Goal: Task Accomplishment & Management: Complete application form

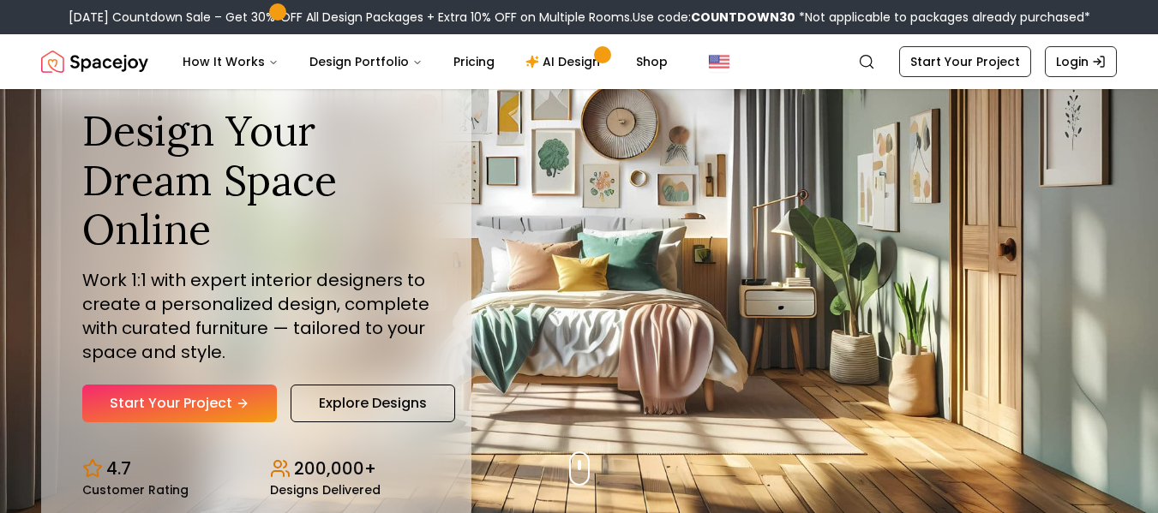
click at [182, 400] on link "Start Your Project" at bounding box center [179, 404] width 195 height 38
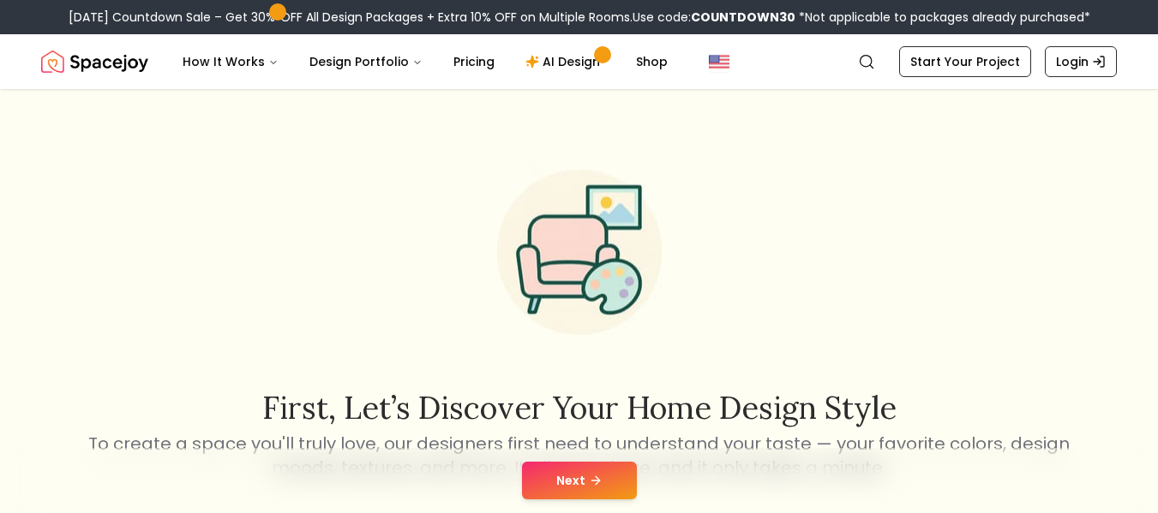
click at [554, 483] on button "Next" at bounding box center [579, 481] width 115 height 38
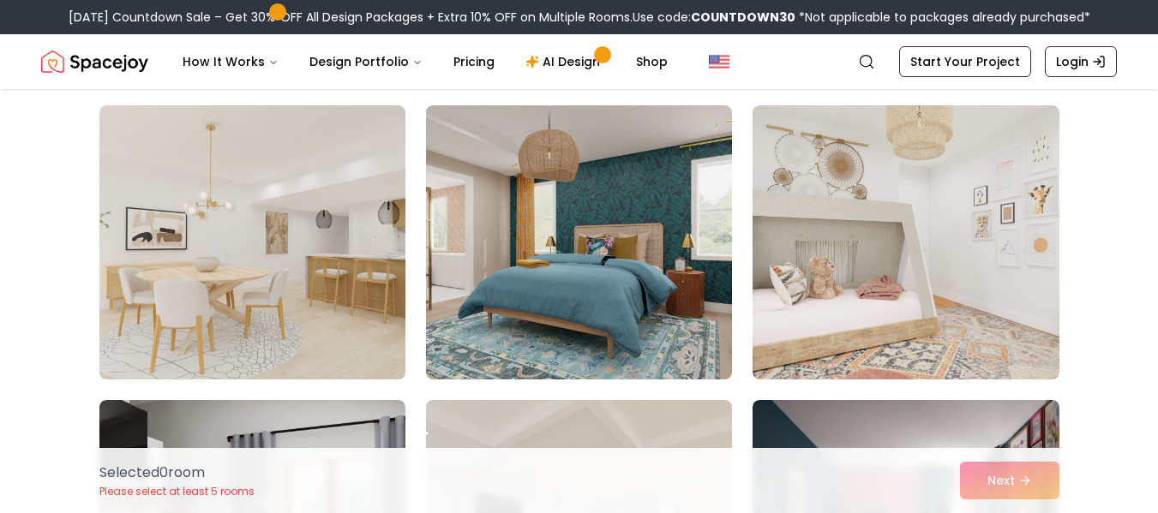
scroll to position [4849, 0]
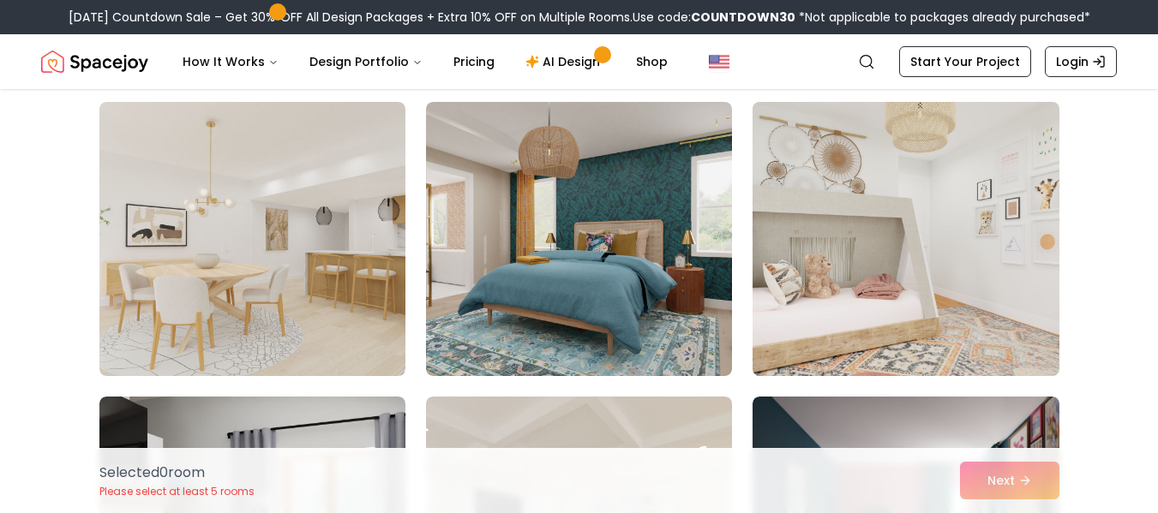
click at [1013, 253] on img at bounding box center [905, 239] width 321 height 288
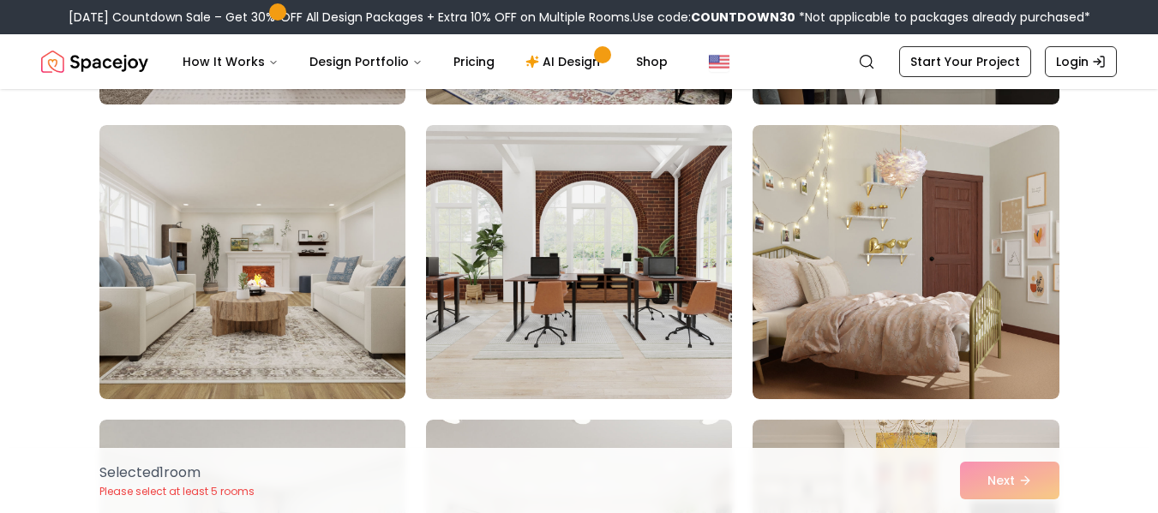
click at [965, 285] on img at bounding box center [906, 262] width 306 height 274
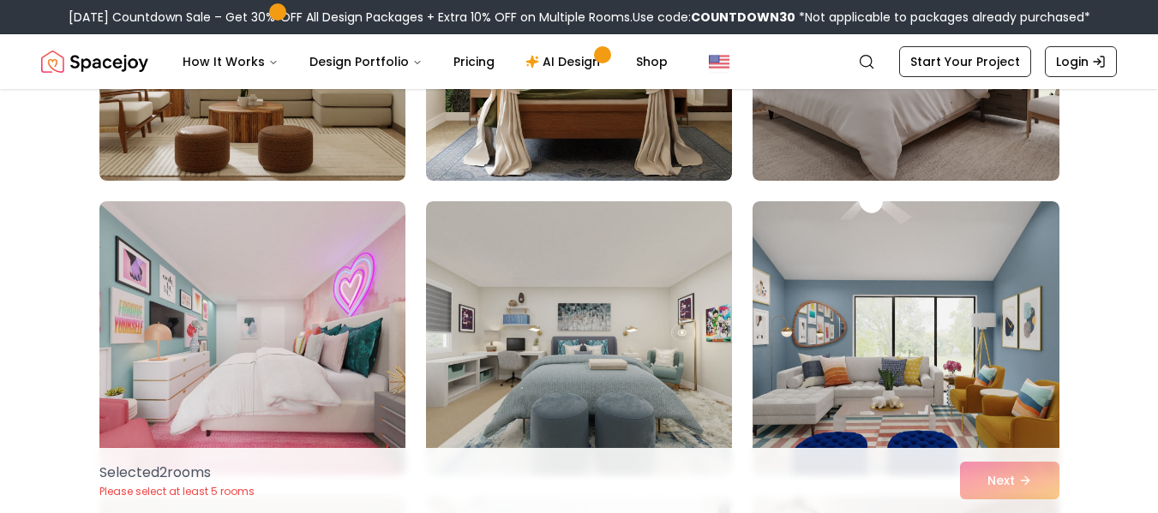
scroll to position [2979, 0]
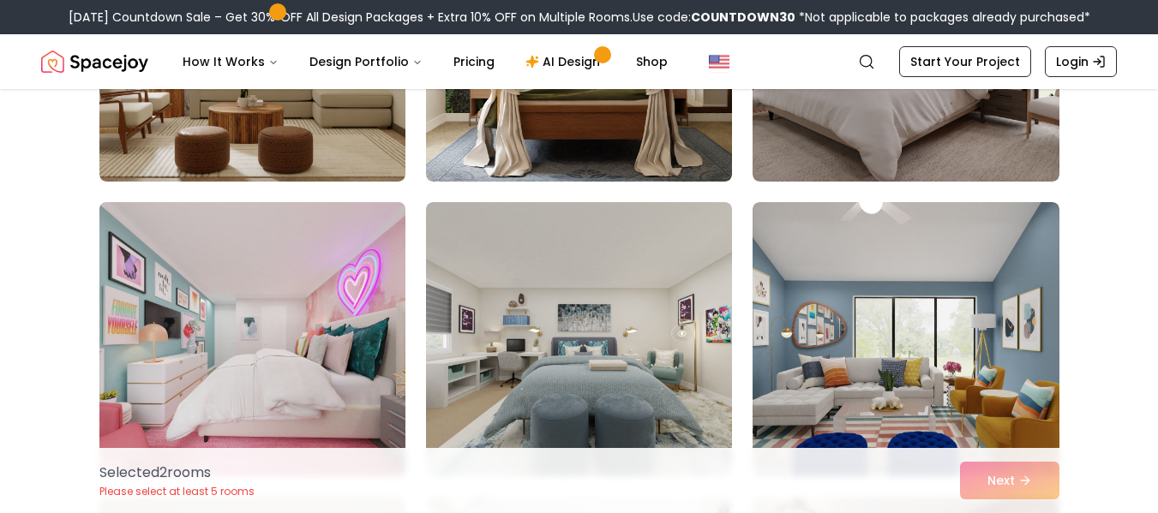
click at [308, 346] on img at bounding box center [252, 339] width 321 height 288
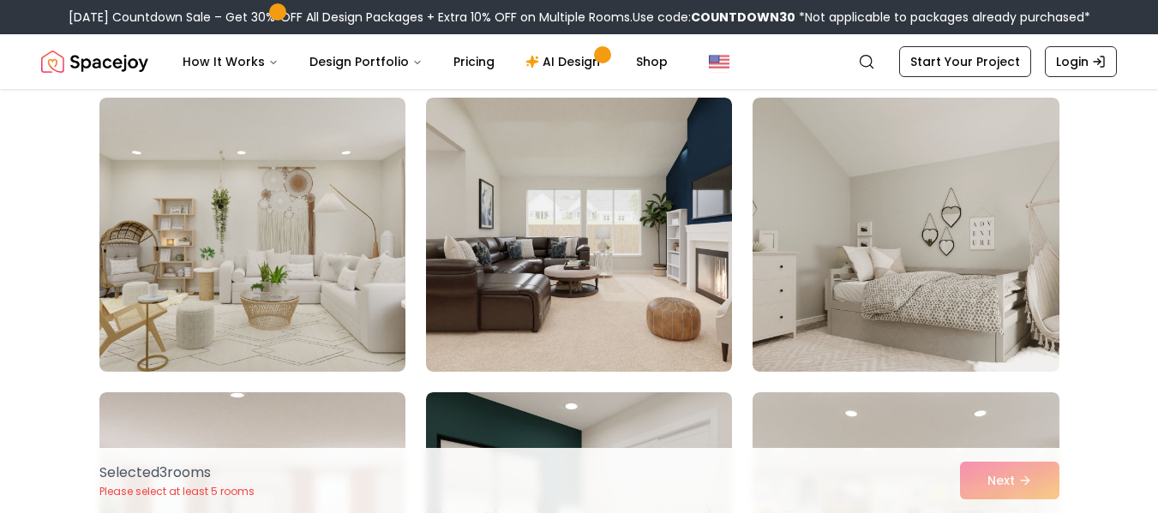
scroll to position [1607, 0]
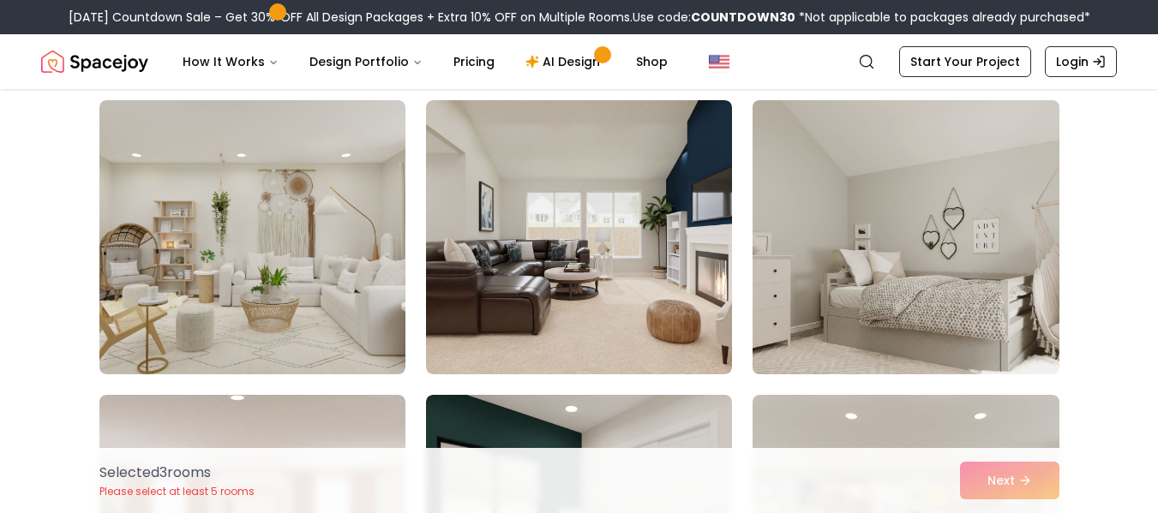
click at [907, 241] on img at bounding box center [905, 237] width 321 height 288
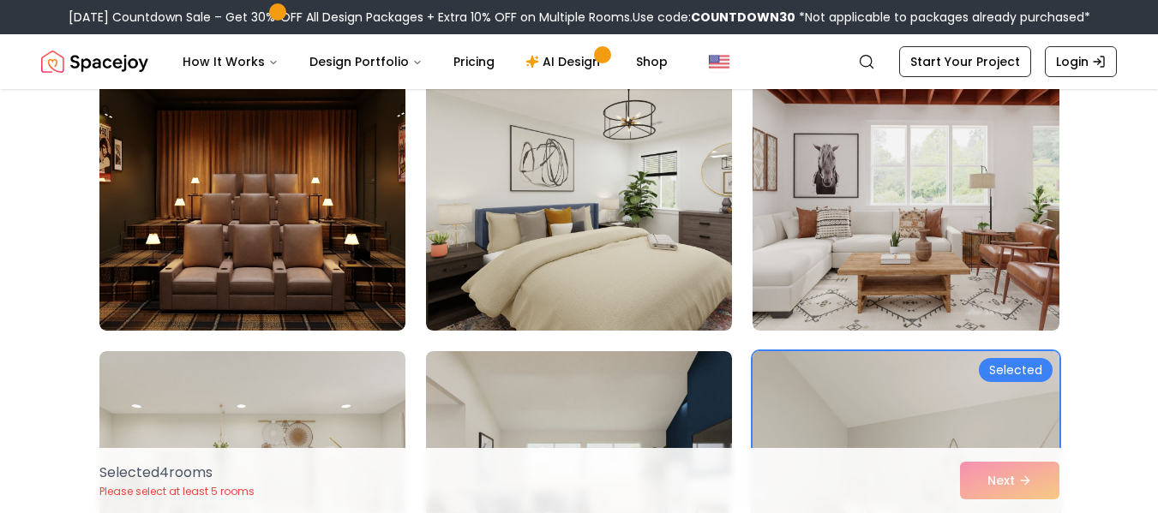
scroll to position [1359, 0]
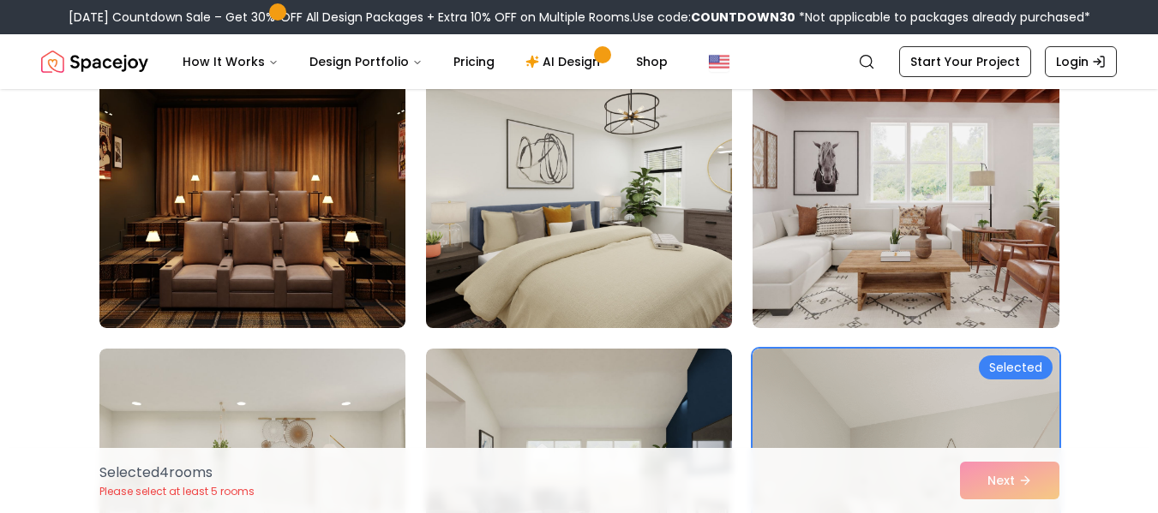
click at [652, 276] on img at bounding box center [578, 191] width 321 height 288
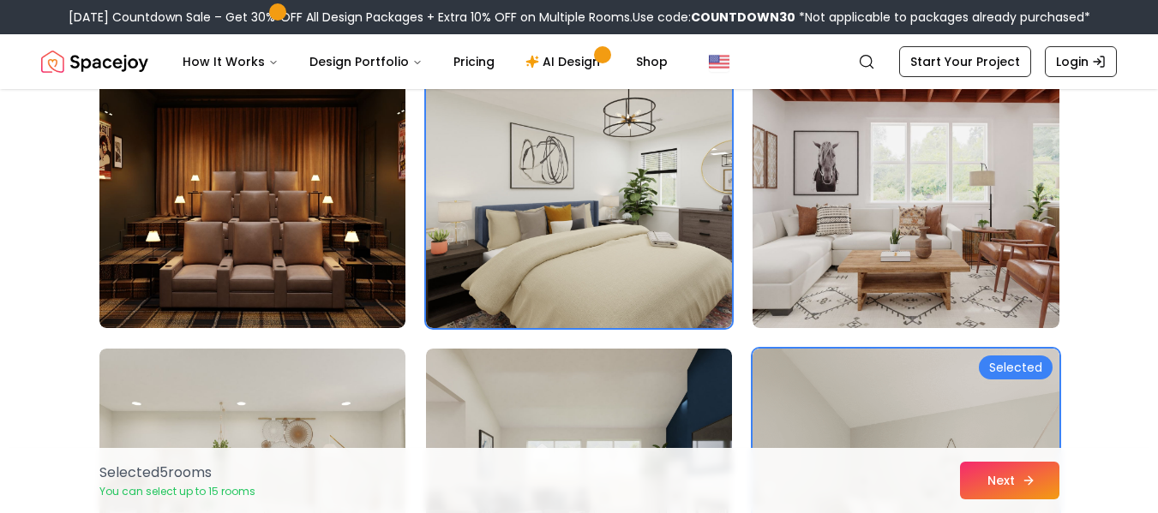
click at [1040, 494] on button "Next" at bounding box center [1009, 481] width 99 height 38
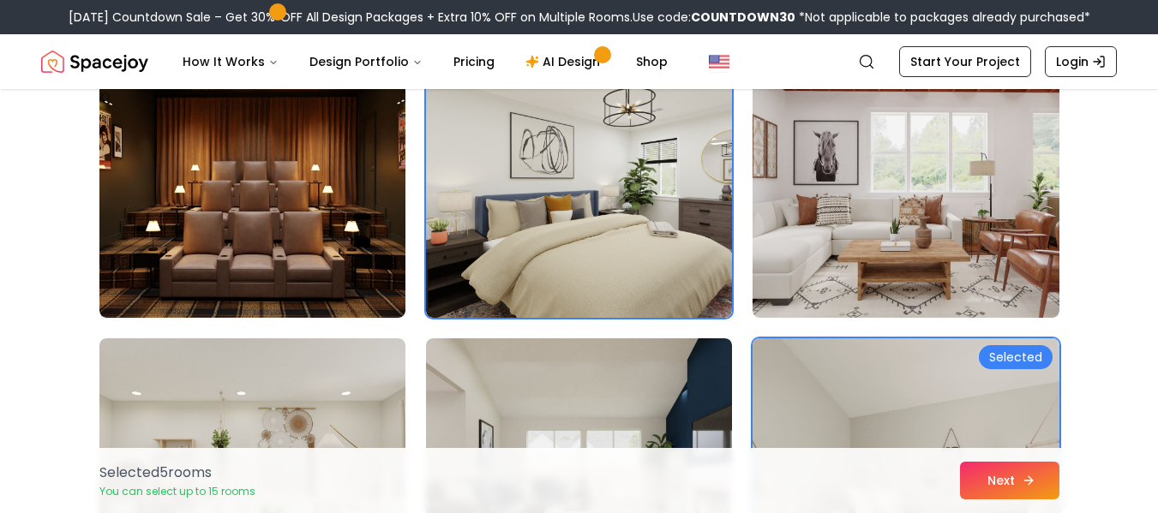
scroll to position [1368, 0]
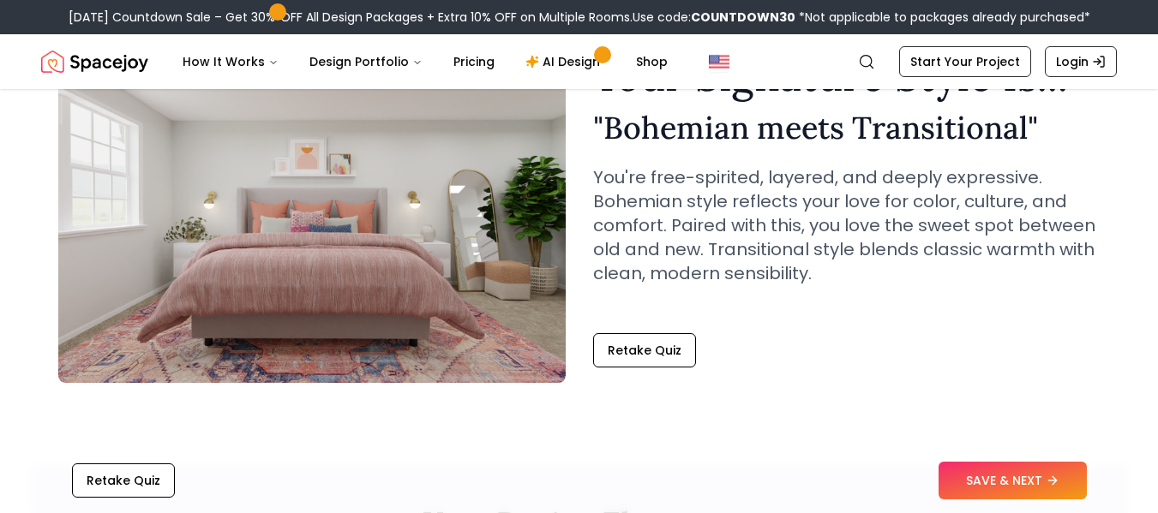
scroll to position [127, 0]
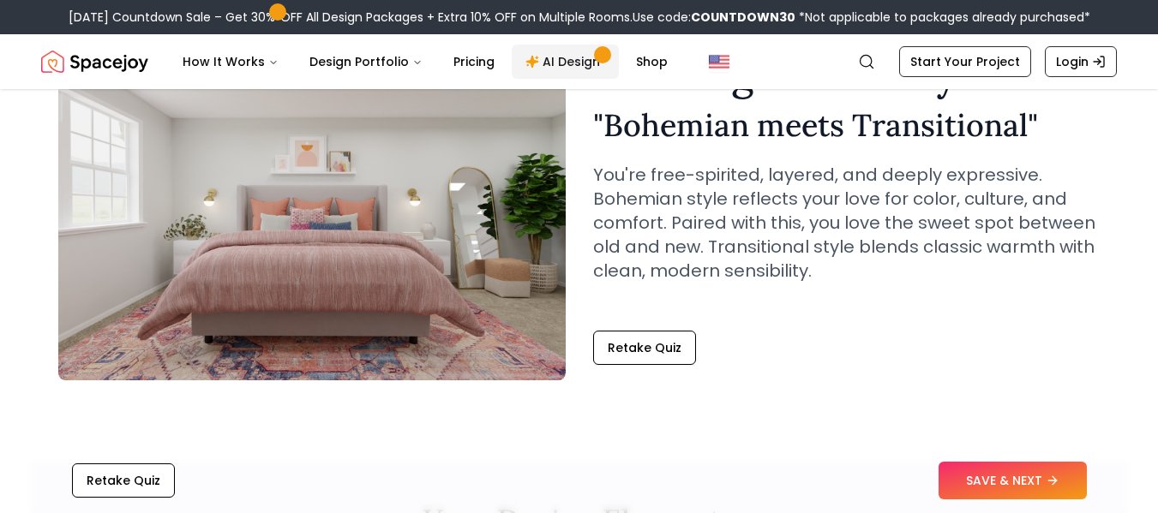
click at [541, 66] on link "AI Design" at bounding box center [565, 62] width 107 height 34
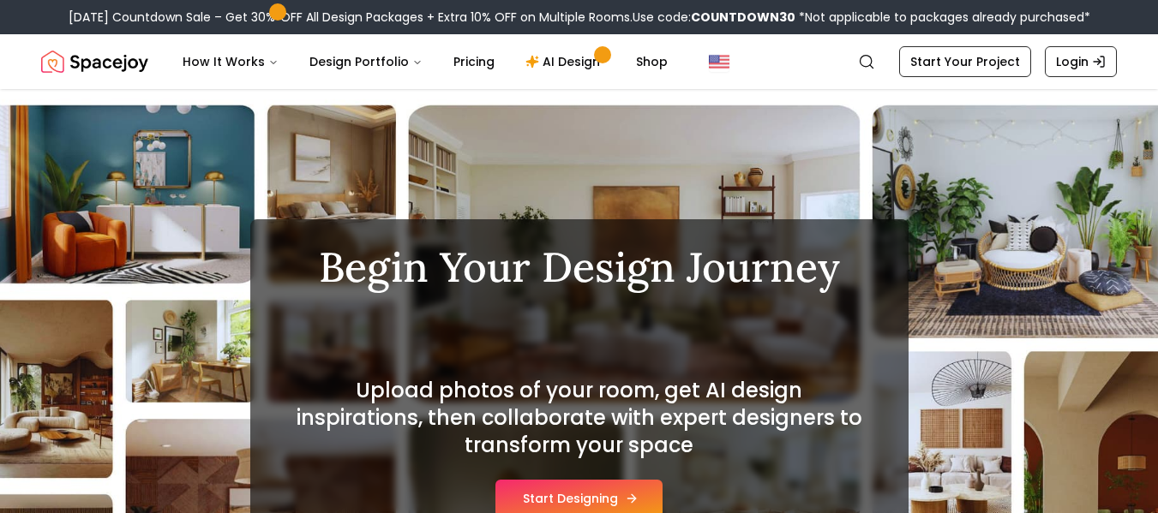
click at [549, 494] on button "Start Designing" at bounding box center [578, 499] width 167 height 38
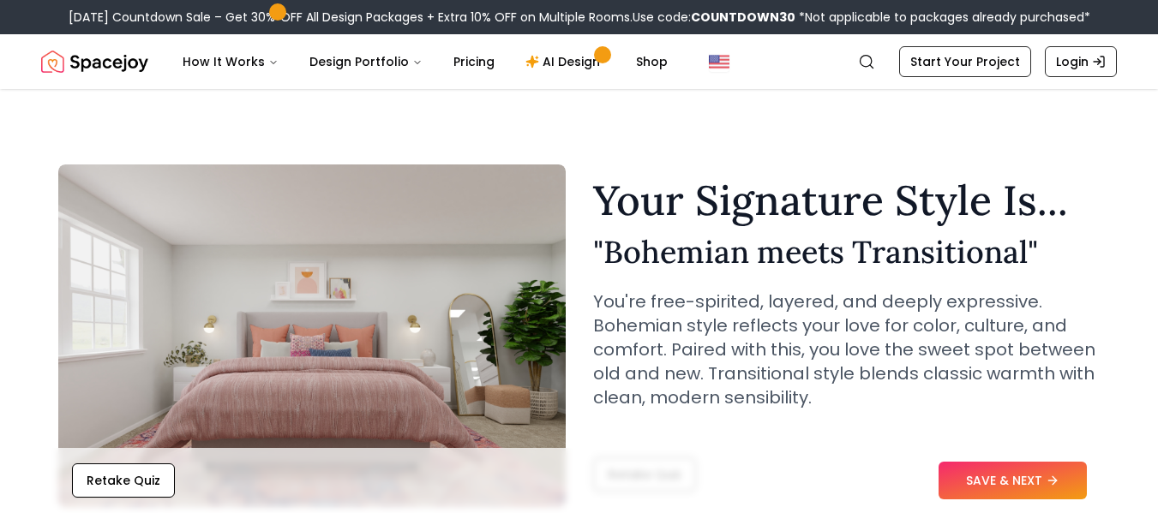
scroll to position [127, 0]
